Goal: Task Accomplishment & Management: Use online tool/utility

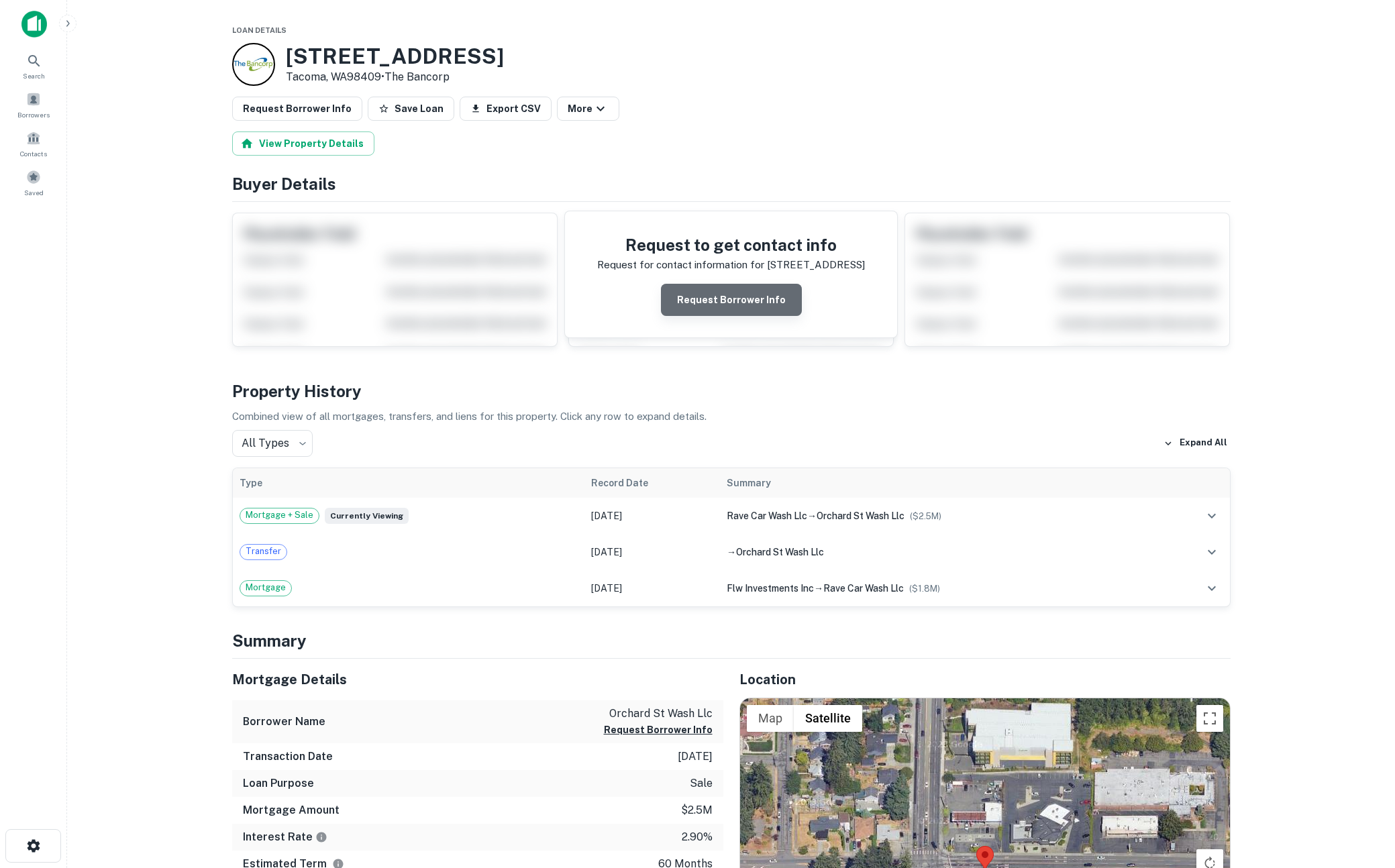
click at [749, 298] on button "Request Borrower Info" at bounding box center [731, 300] width 141 height 32
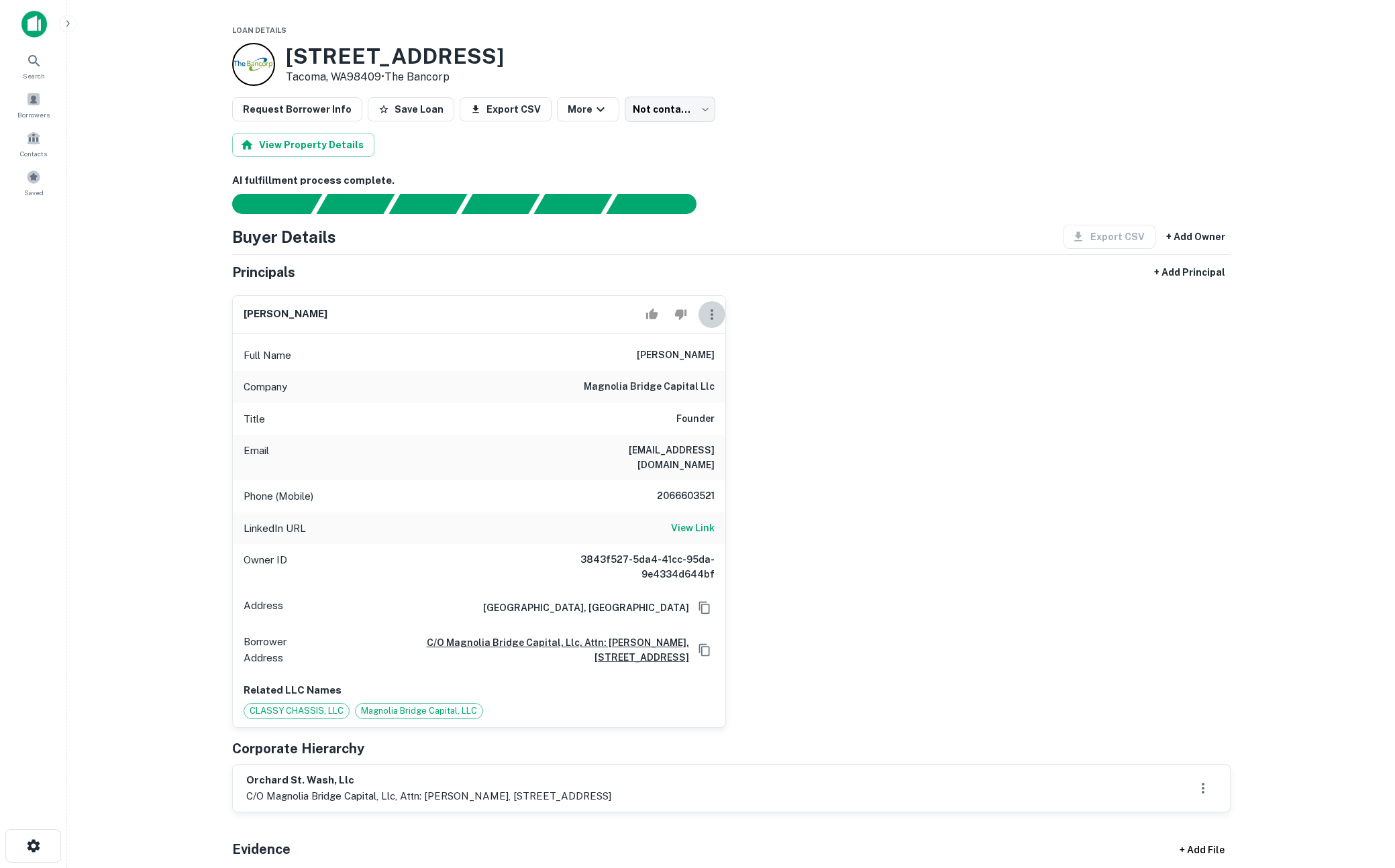
click at [709, 321] on icon "button" at bounding box center [711, 314] width 16 height 16
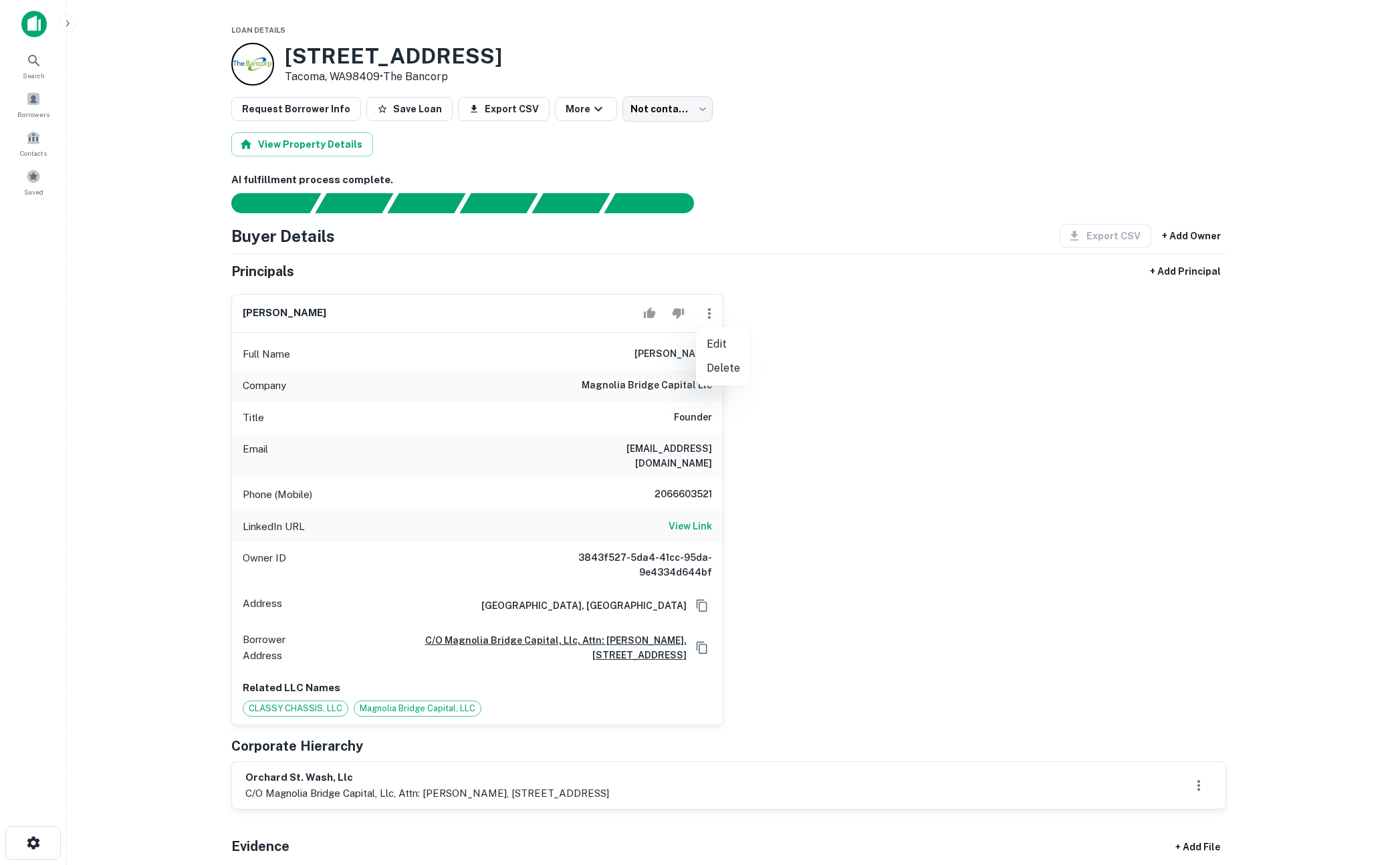
click at [498, 404] on div at bounding box center [700, 432] width 1400 height 865
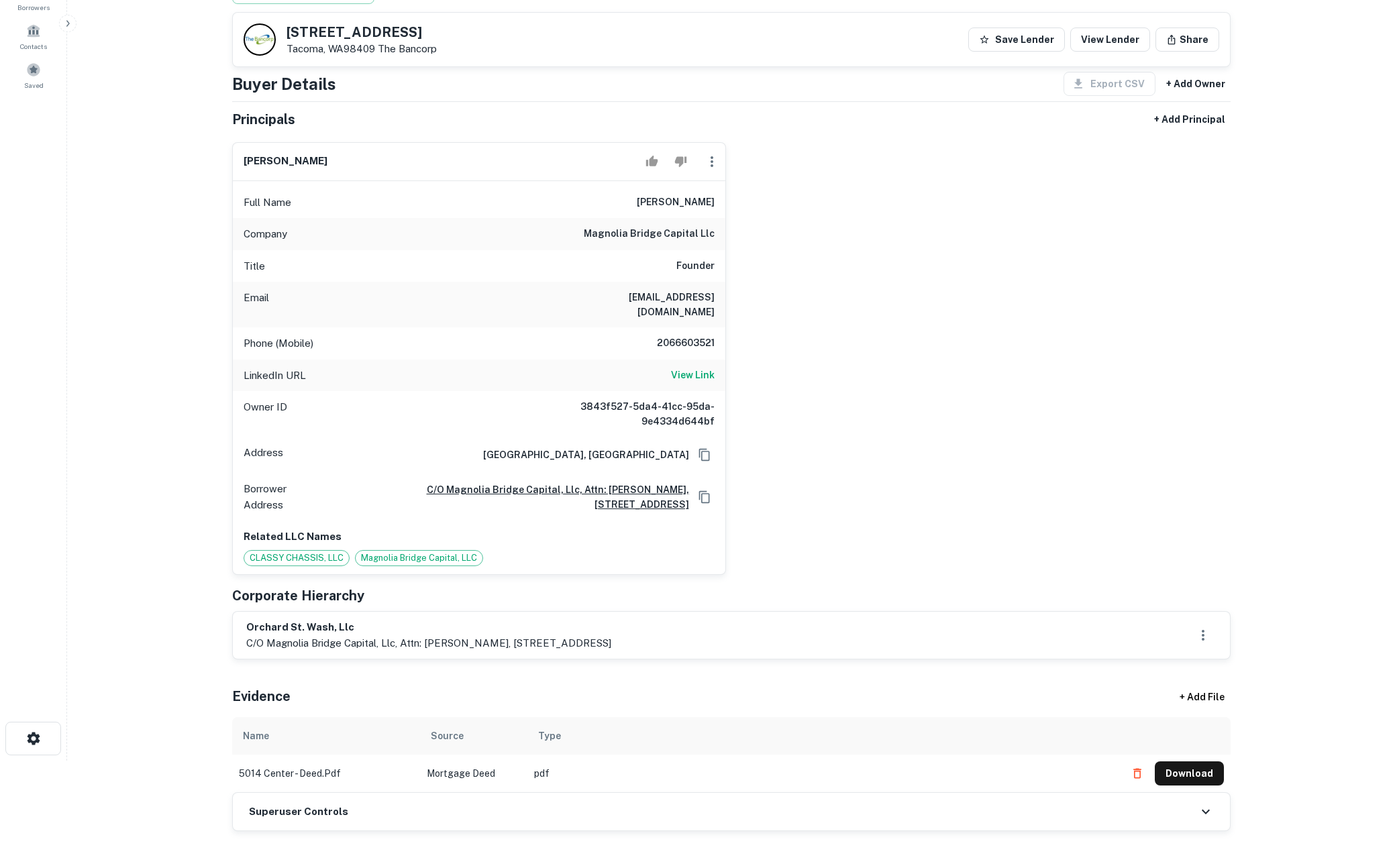
scroll to position [173, 0]
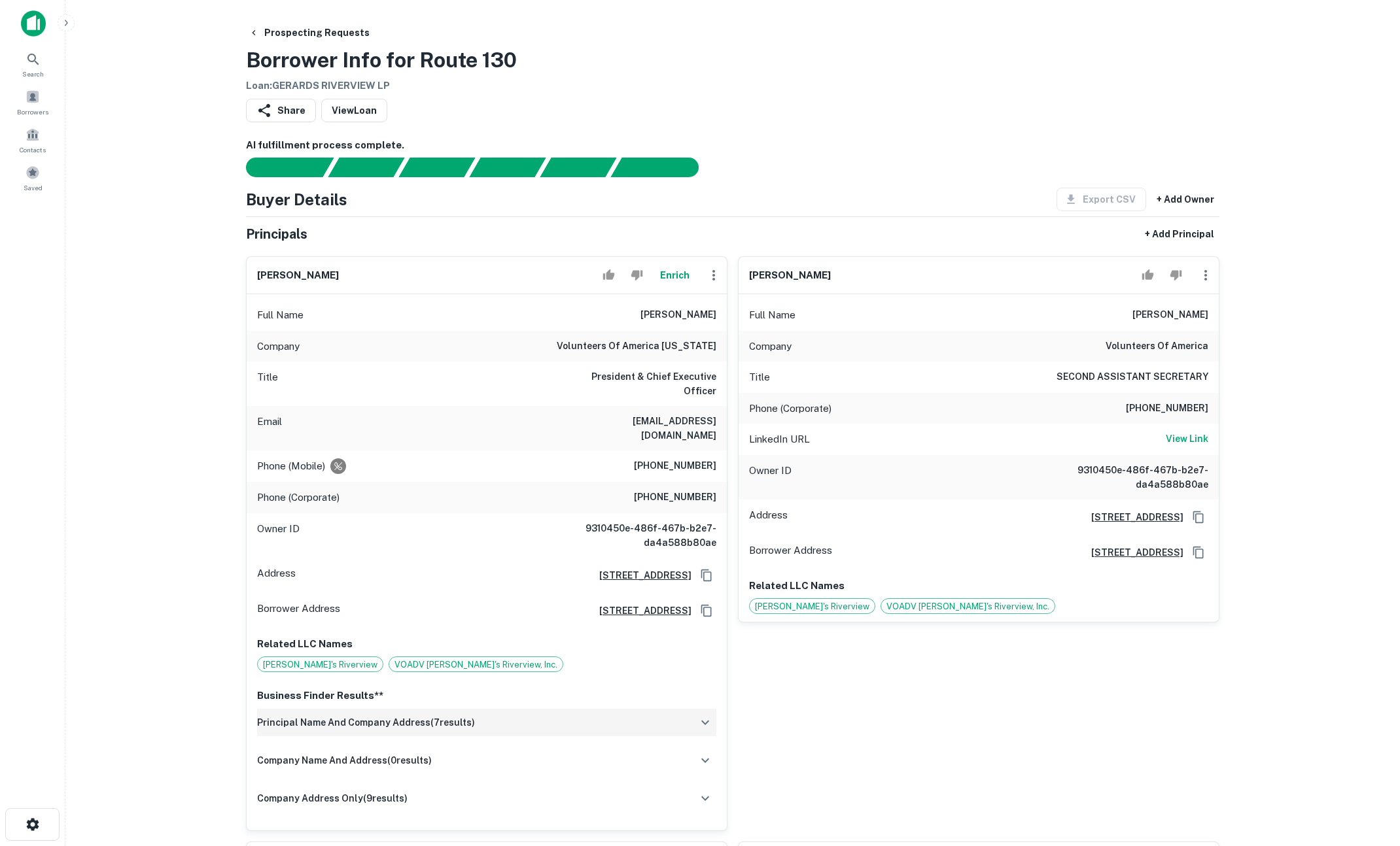
click at [666, 709] on div "principal name and company address ( 7 results)" at bounding box center [487, 723] width 459 height 28
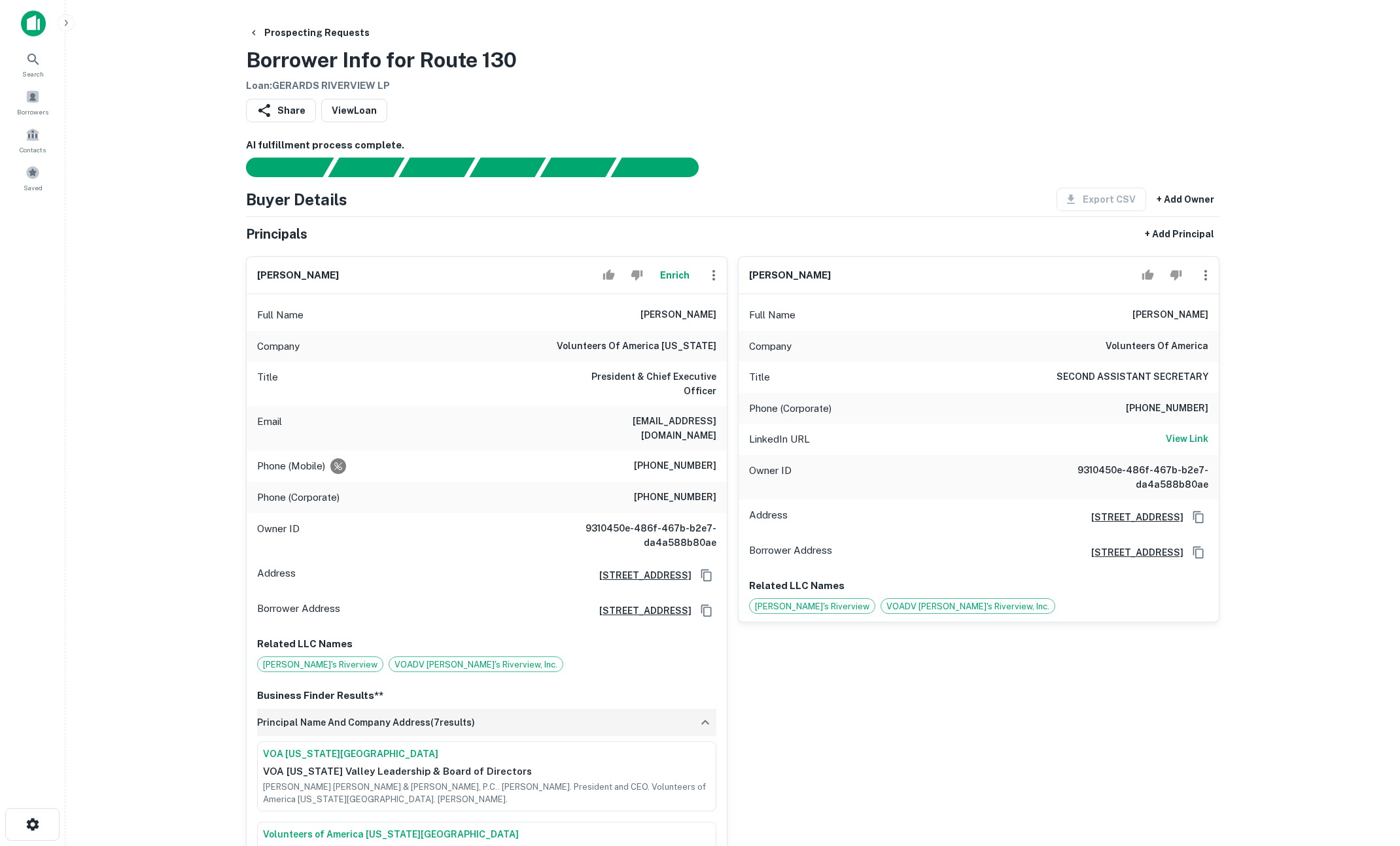
click at [666, 709] on div "principal name and company address ( 7 results)" at bounding box center [487, 723] width 459 height 28
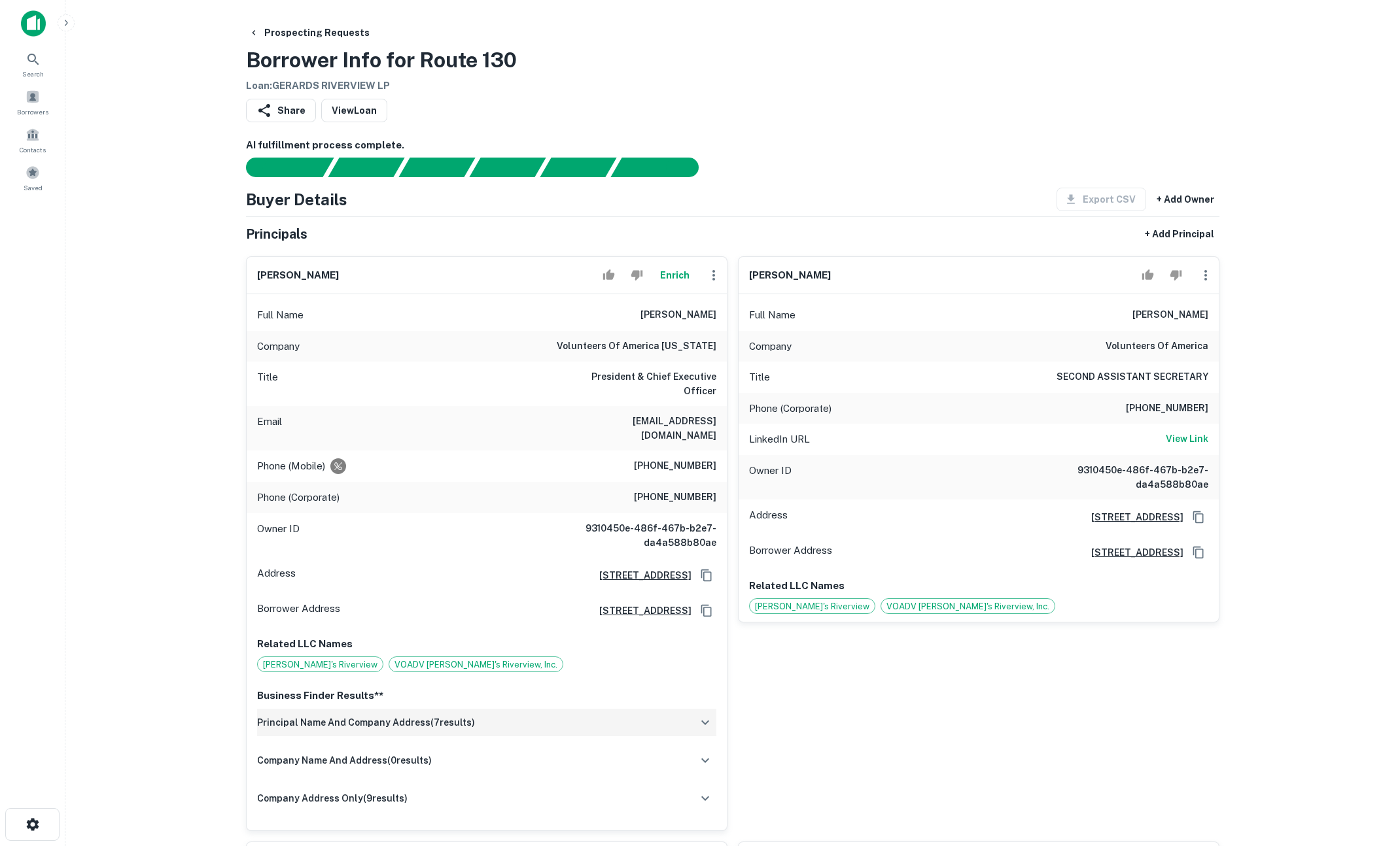
click at [666, 709] on div "principal name and company address ( 7 results)" at bounding box center [487, 723] width 459 height 28
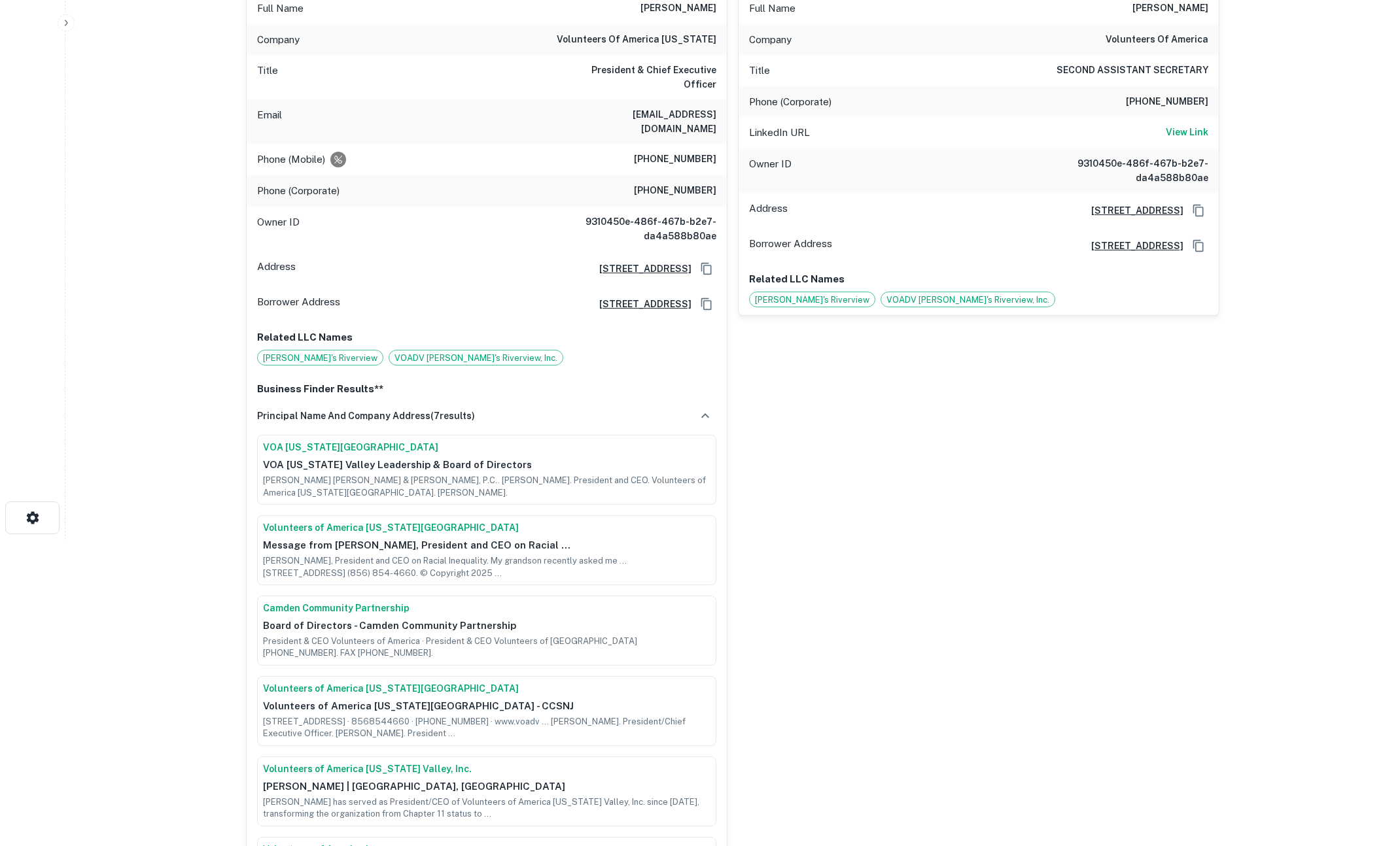
scroll to position [240, 0]
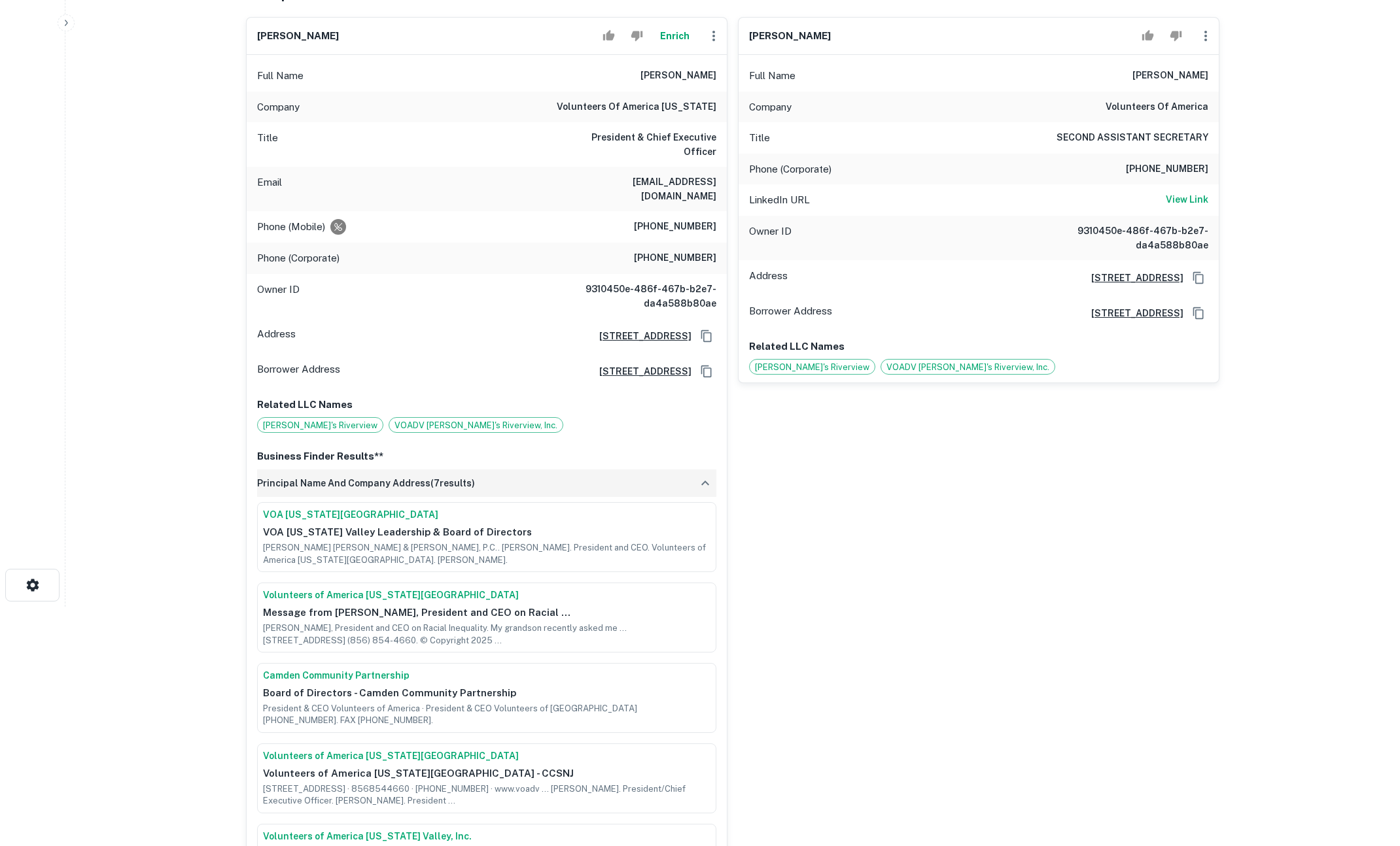
click at [663, 469] on div "principal name and company address ( 7 results)" at bounding box center [487, 483] width 459 height 28
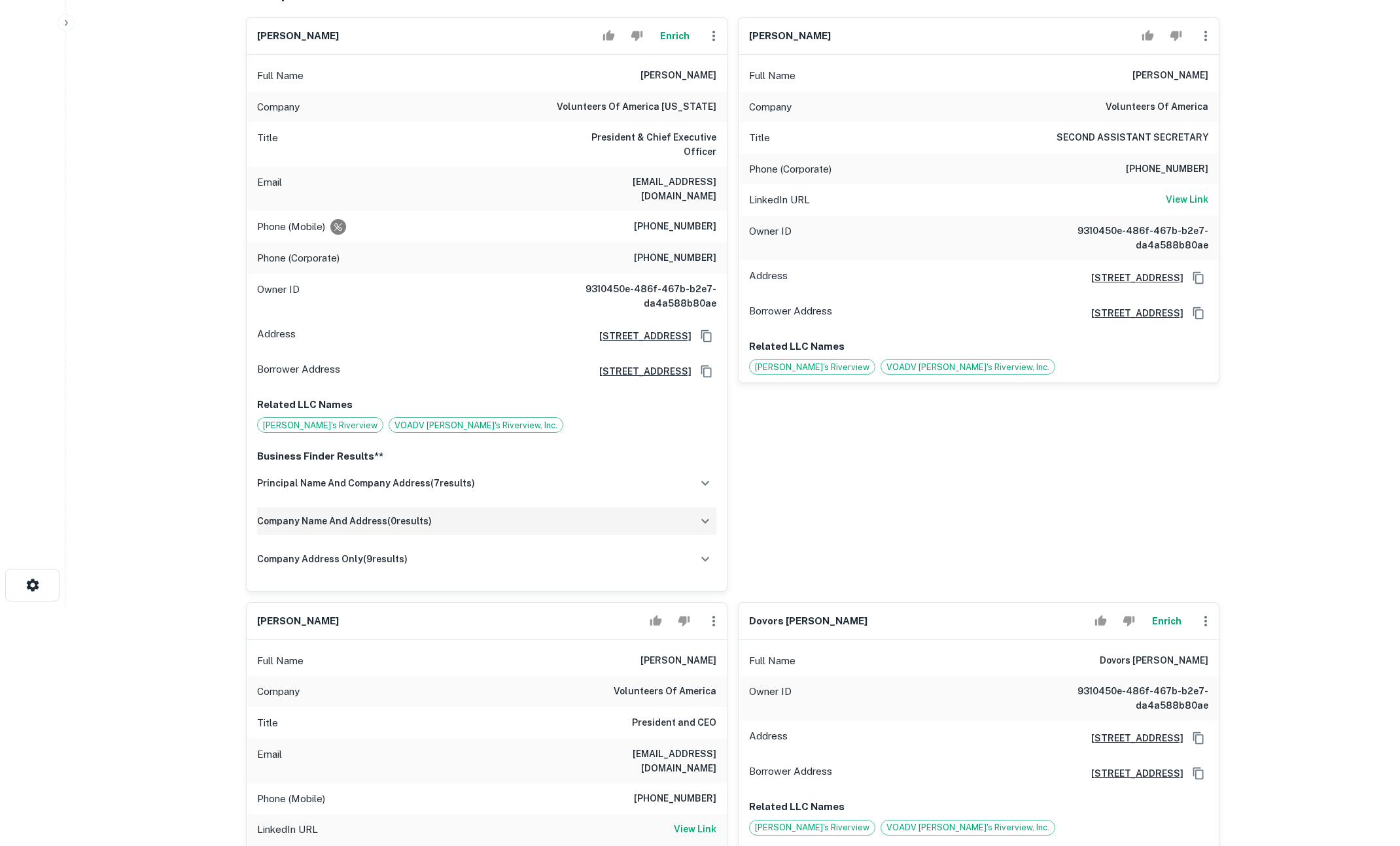
click at [610, 507] on div "company name and address ( 0 results)" at bounding box center [487, 521] width 459 height 28
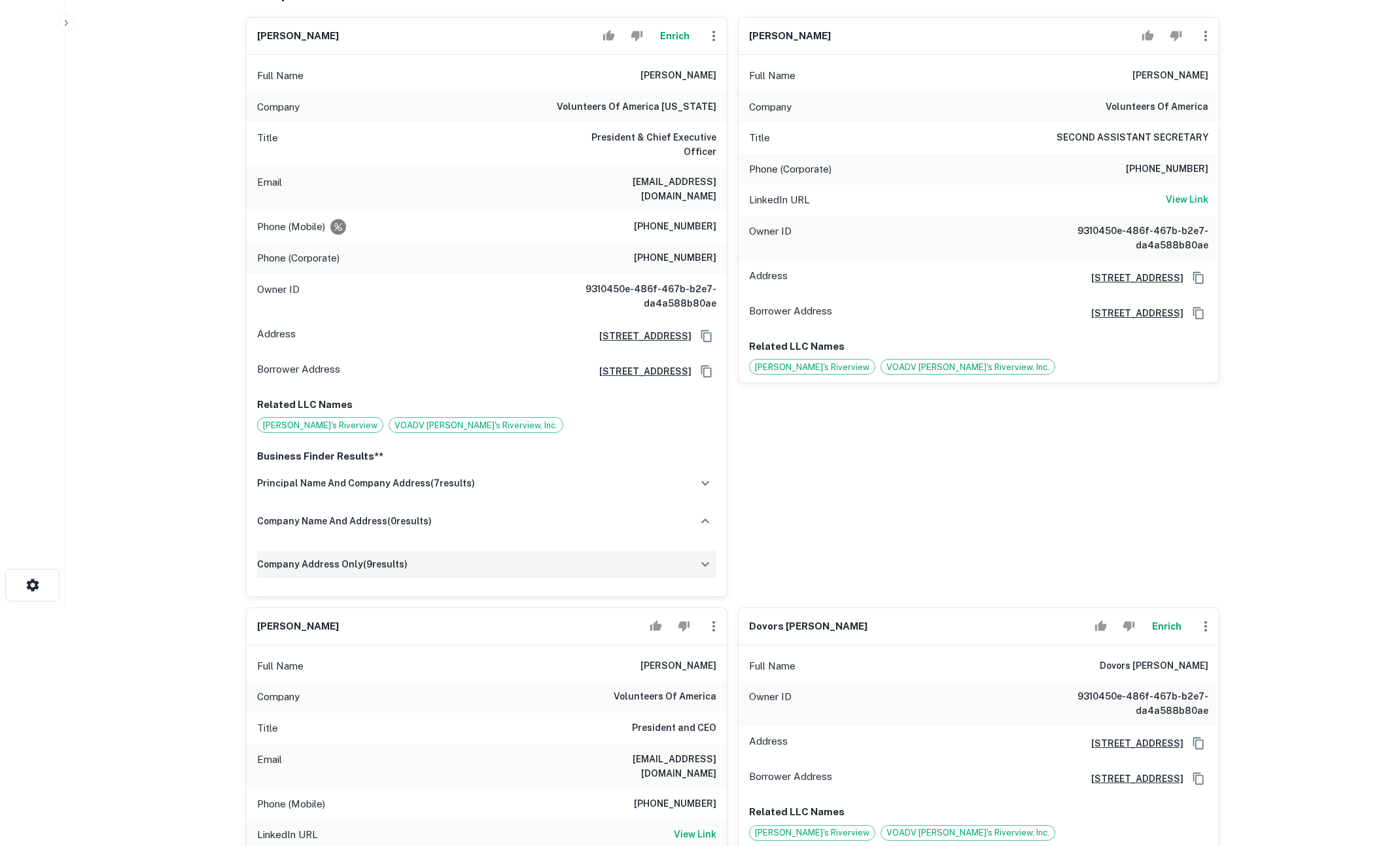
click at [572, 551] on div "company address only ( 9 results)" at bounding box center [487, 565] width 459 height 28
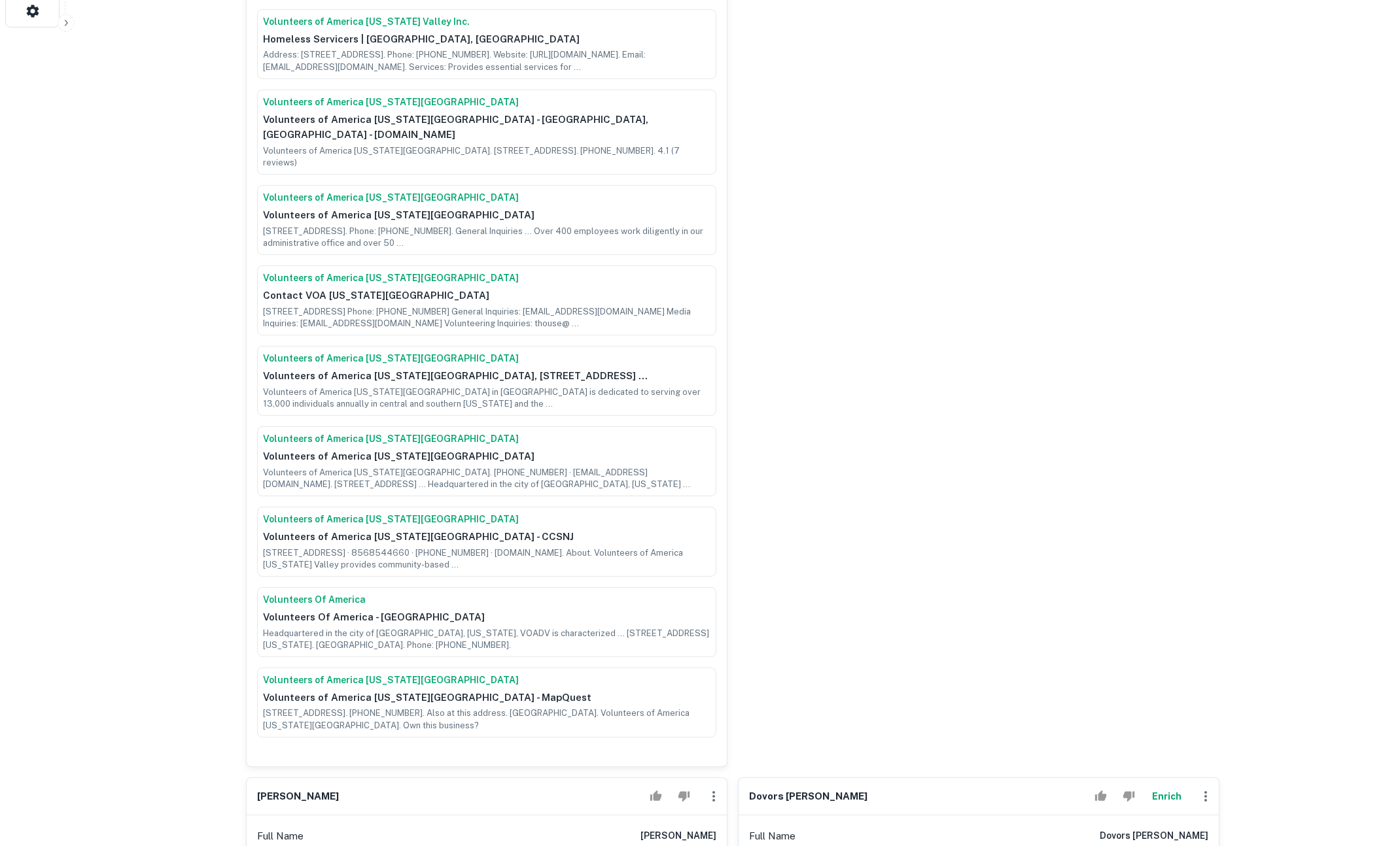
scroll to position [0, 0]
